Goal: Task Accomplishment & Management: Complete application form

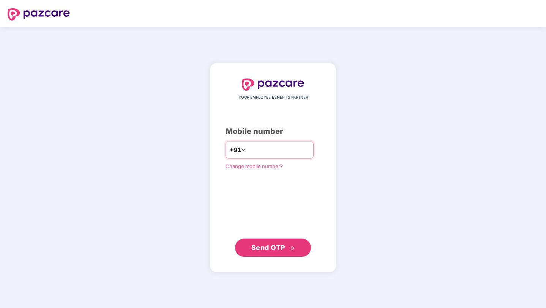
click at [283, 149] on input "number" at bounding box center [278, 150] width 62 height 12
click at [281, 252] on span "Send OTP" at bounding box center [273, 247] width 44 height 11
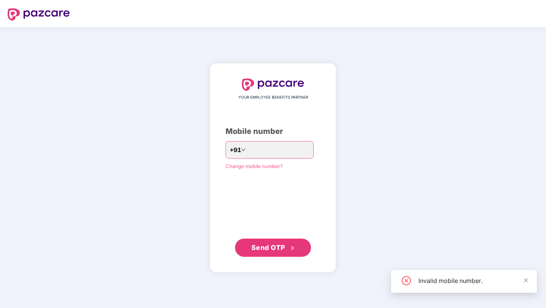
click at [281, 252] on span "Send OTP" at bounding box center [273, 248] width 44 height 11
click at [286, 151] on input "*********" at bounding box center [278, 150] width 62 height 12
type input "*"
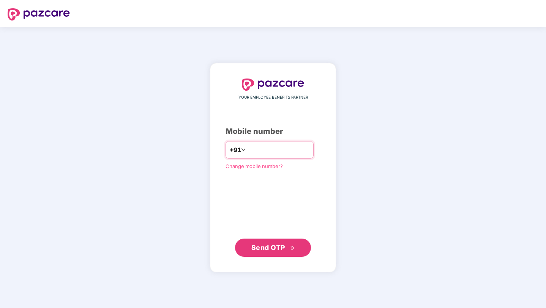
type input "**********"
click at [278, 249] on span "Send OTP" at bounding box center [268, 248] width 34 height 8
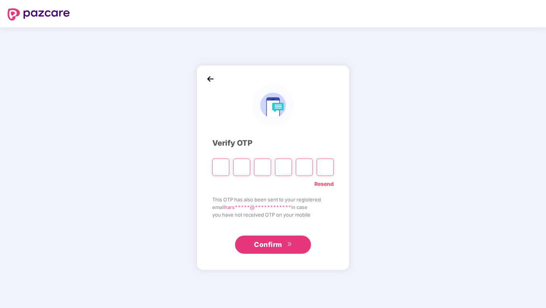
type input "*"
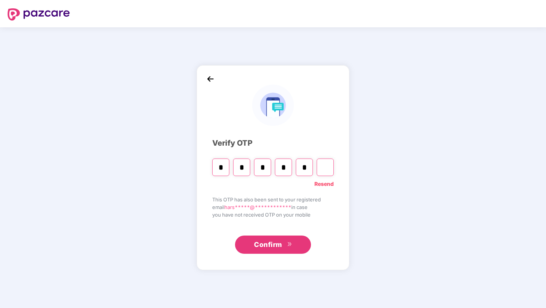
type input "*"
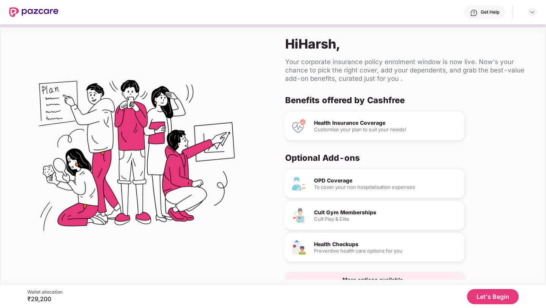
click at [507, 300] on button "Let's Begin" at bounding box center [493, 296] width 52 height 15
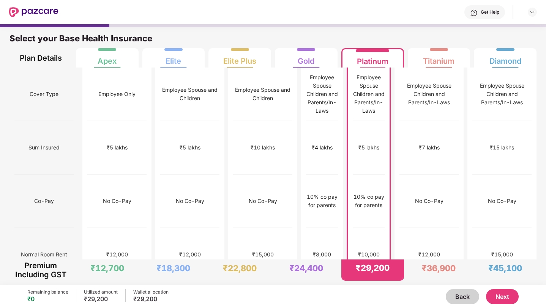
click at [501, 296] on button "Next" at bounding box center [502, 296] width 33 height 15
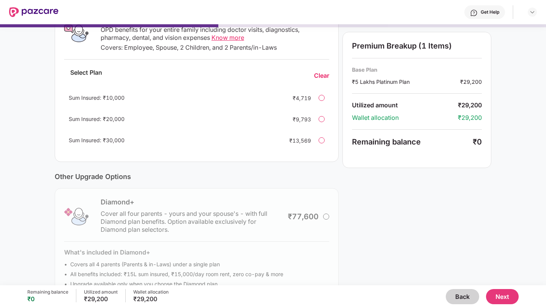
scroll to position [166, 0]
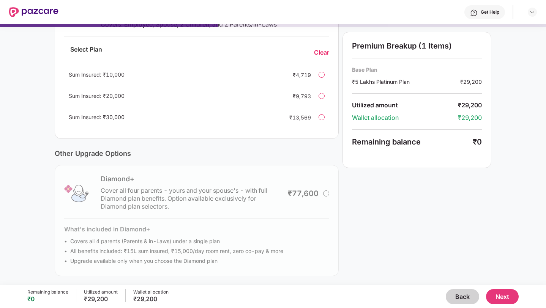
click at [494, 294] on button "Next" at bounding box center [502, 296] width 33 height 15
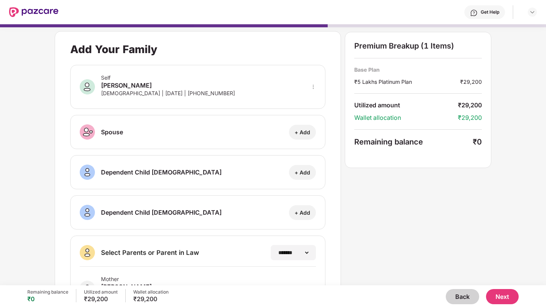
scroll to position [86, 0]
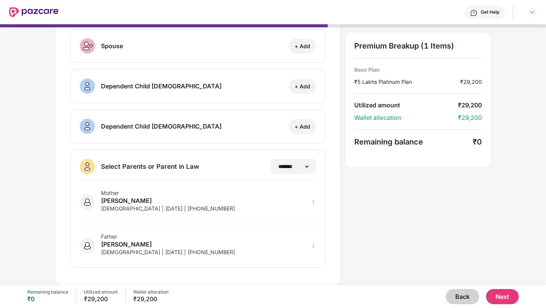
click at [501, 299] on button "Next" at bounding box center [502, 296] width 33 height 15
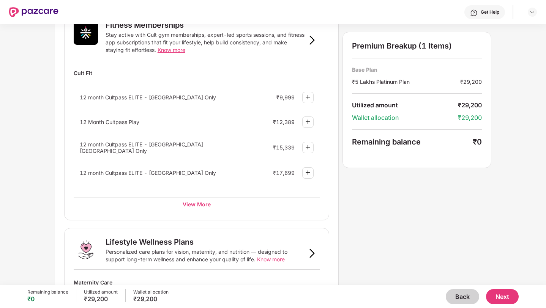
scroll to position [303, 0]
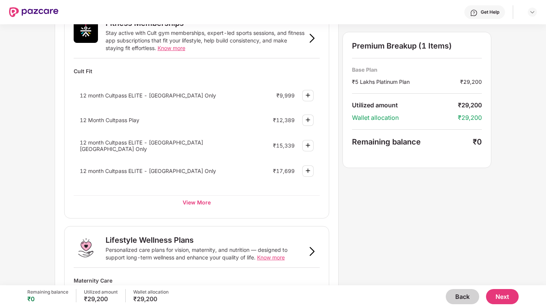
click at [499, 292] on button "Next" at bounding box center [502, 296] width 33 height 15
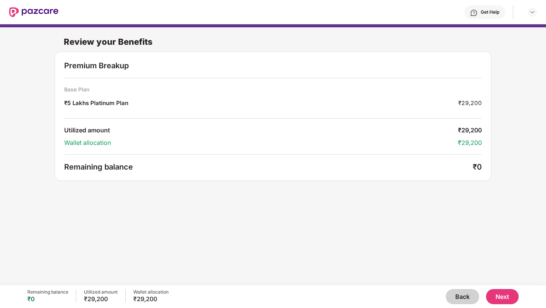
click at [499, 292] on button "Next" at bounding box center [502, 296] width 33 height 15
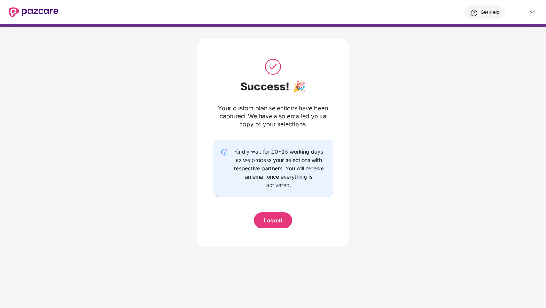
click at [40, 13] on img at bounding box center [33, 12] width 49 height 10
click at [28, 13] on img at bounding box center [33, 12] width 49 height 10
click at [532, 15] on img at bounding box center [532, 12] width 6 height 6
click at [490, 65] on div "Success! 🎉 Your custom plan selections have been captured. We have also emailed…" at bounding box center [273, 140] width 546 height 227
click at [483, 10] on div "Get Help" at bounding box center [490, 12] width 19 height 6
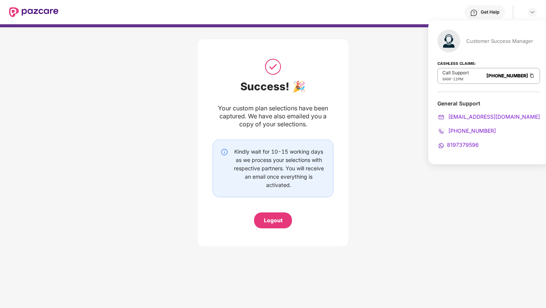
click at [463, 115] on span "[EMAIL_ADDRESS][DOMAIN_NAME]" at bounding box center [493, 117] width 93 height 6
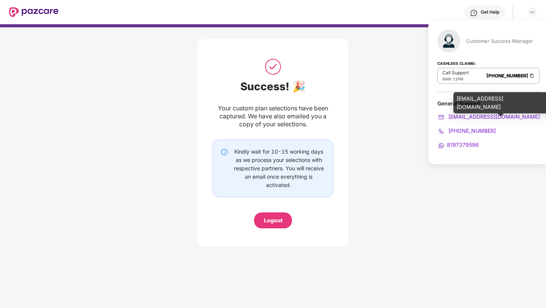
click at [440, 117] on img at bounding box center [441, 118] width 8 height 8
